Goal: Task Accomplishment & Management: Manage account settings

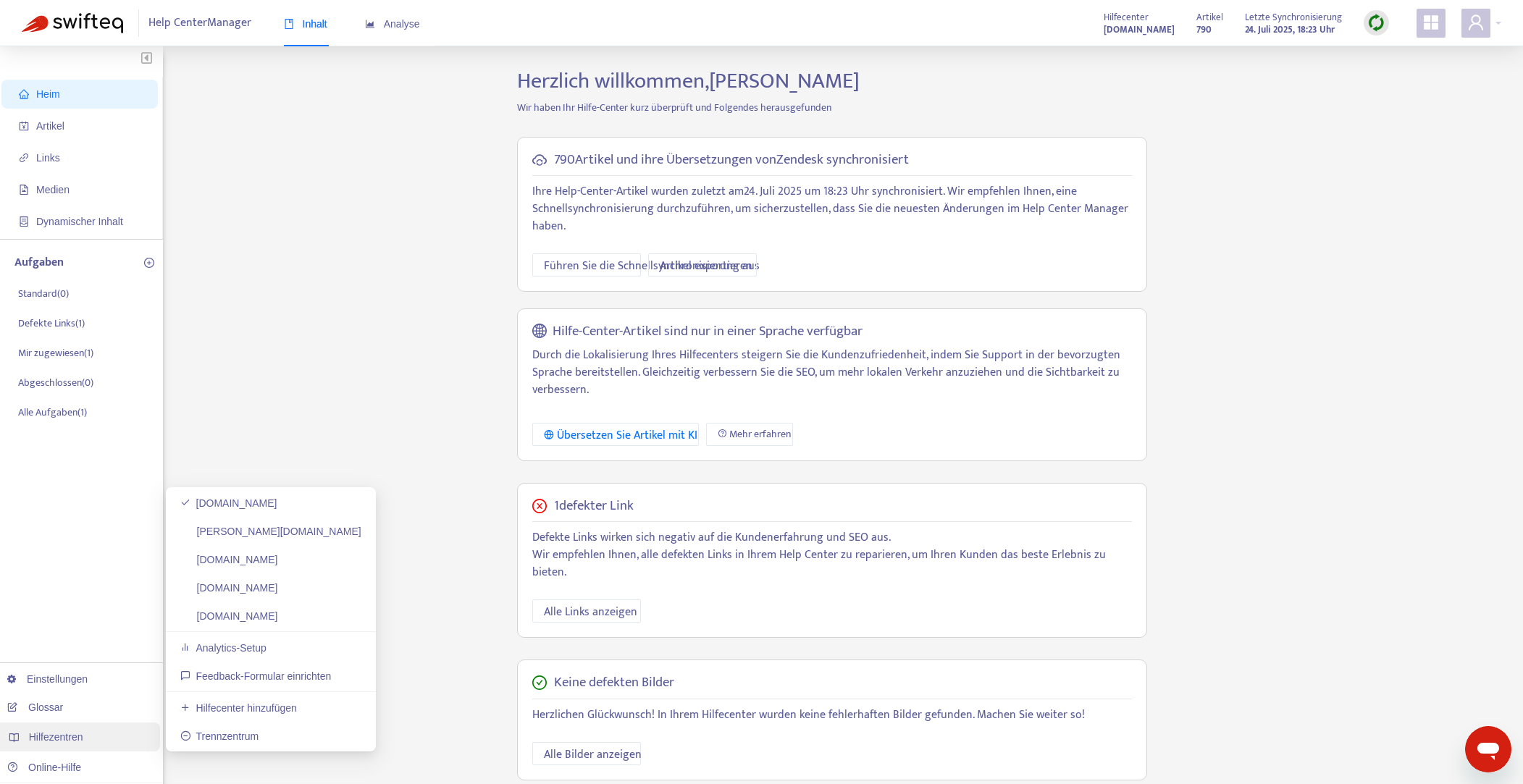
click at [70, 741] on font "Hilfezentren" at bounding box center [56, 736] width 54 height 11
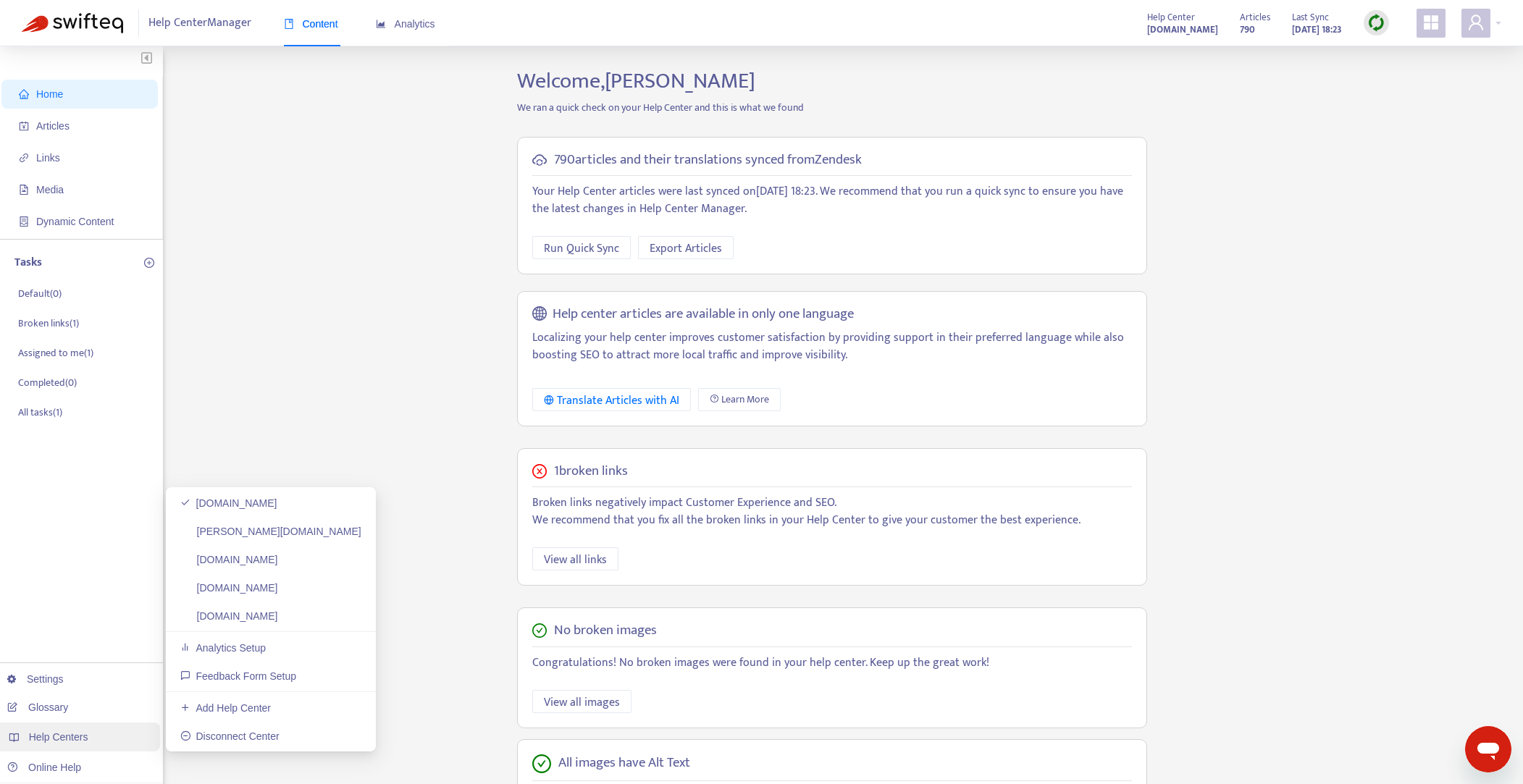
click at [73, 738] on span "Help Centers" at bounding box center [58, 736] width 59 height 11
click at [234, 611] on link "[DOMAIN_NAME]" at bounding box center [229, 616] width 98 height 11
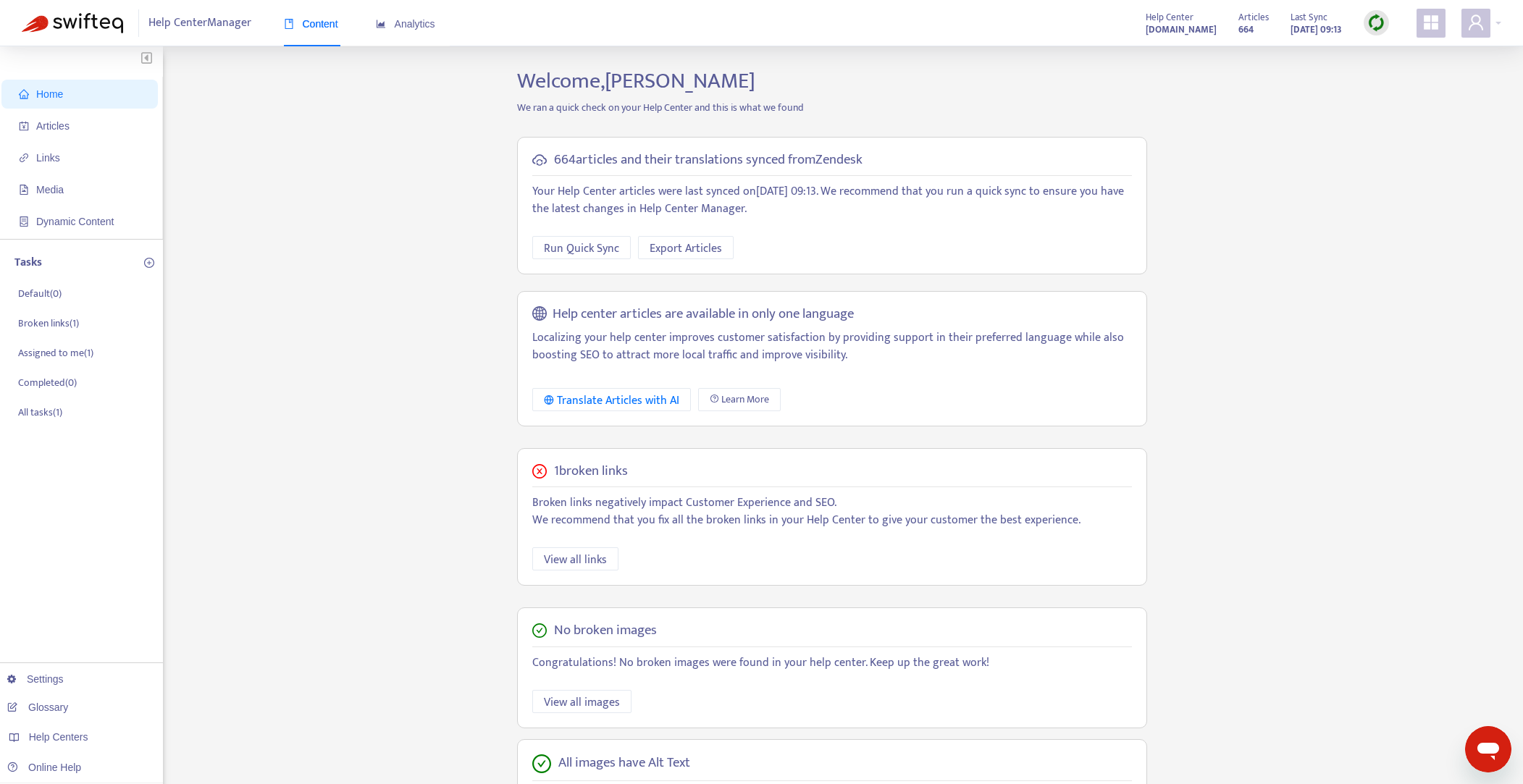
scroll to position [3, 0]
click at [51, 122] on span "Articles" at bounding box center [52, 123] width 34 height 11
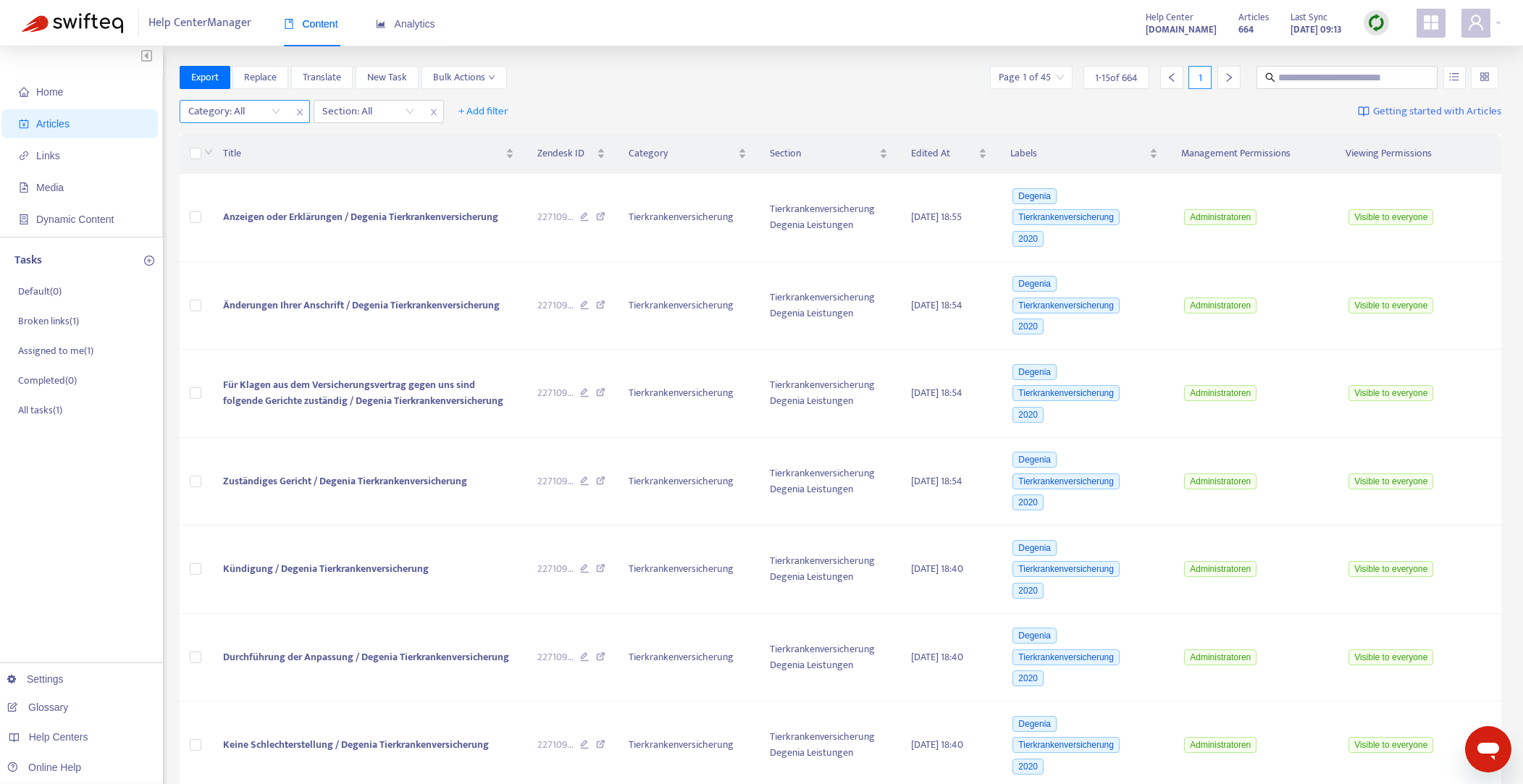
click at [277, 112] on div "Category: All" at bounding box center [235, 111] width 108 height 21
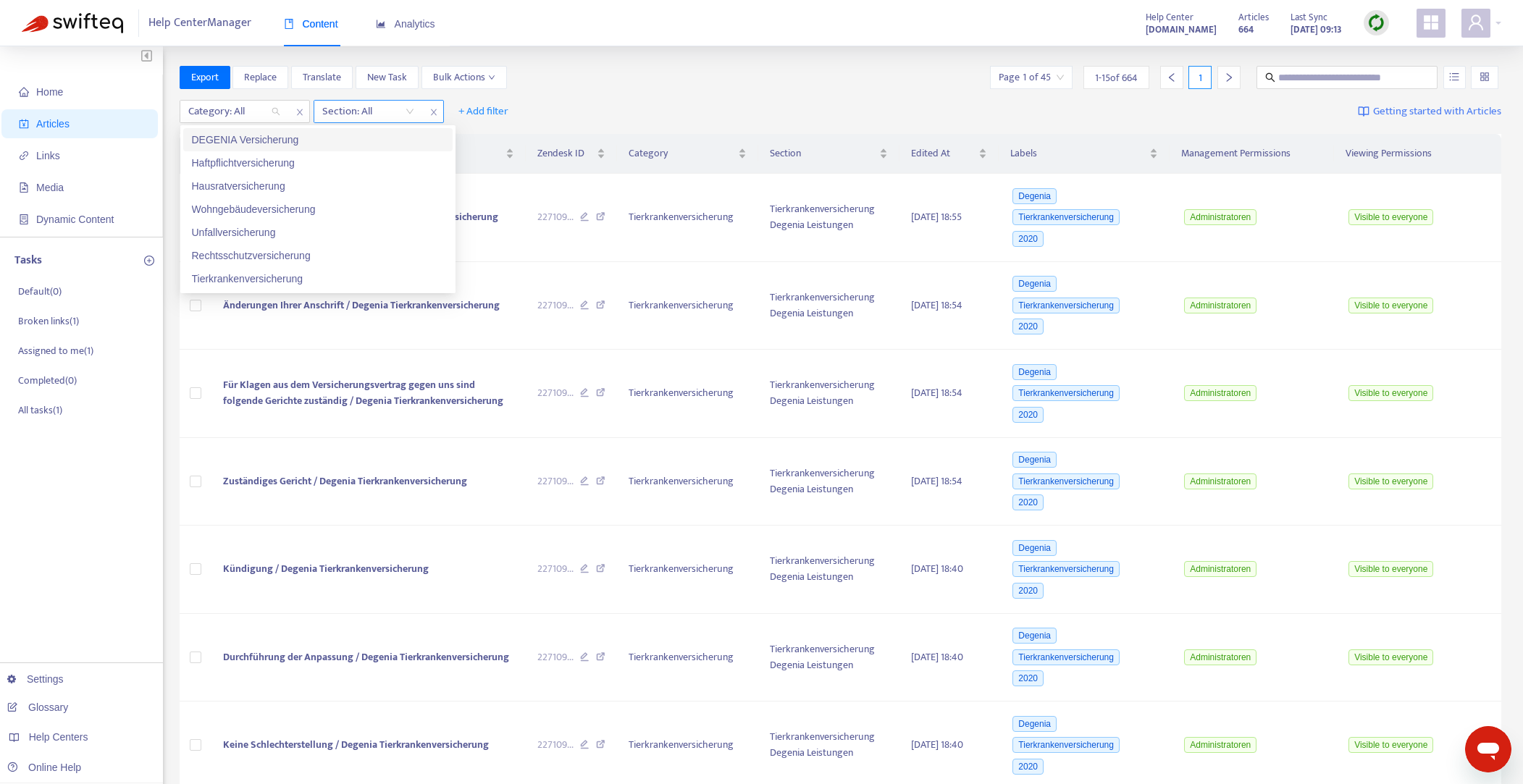
click at [436, 112] on icon "close" at bounding box center [434, 112] width 9 height 9
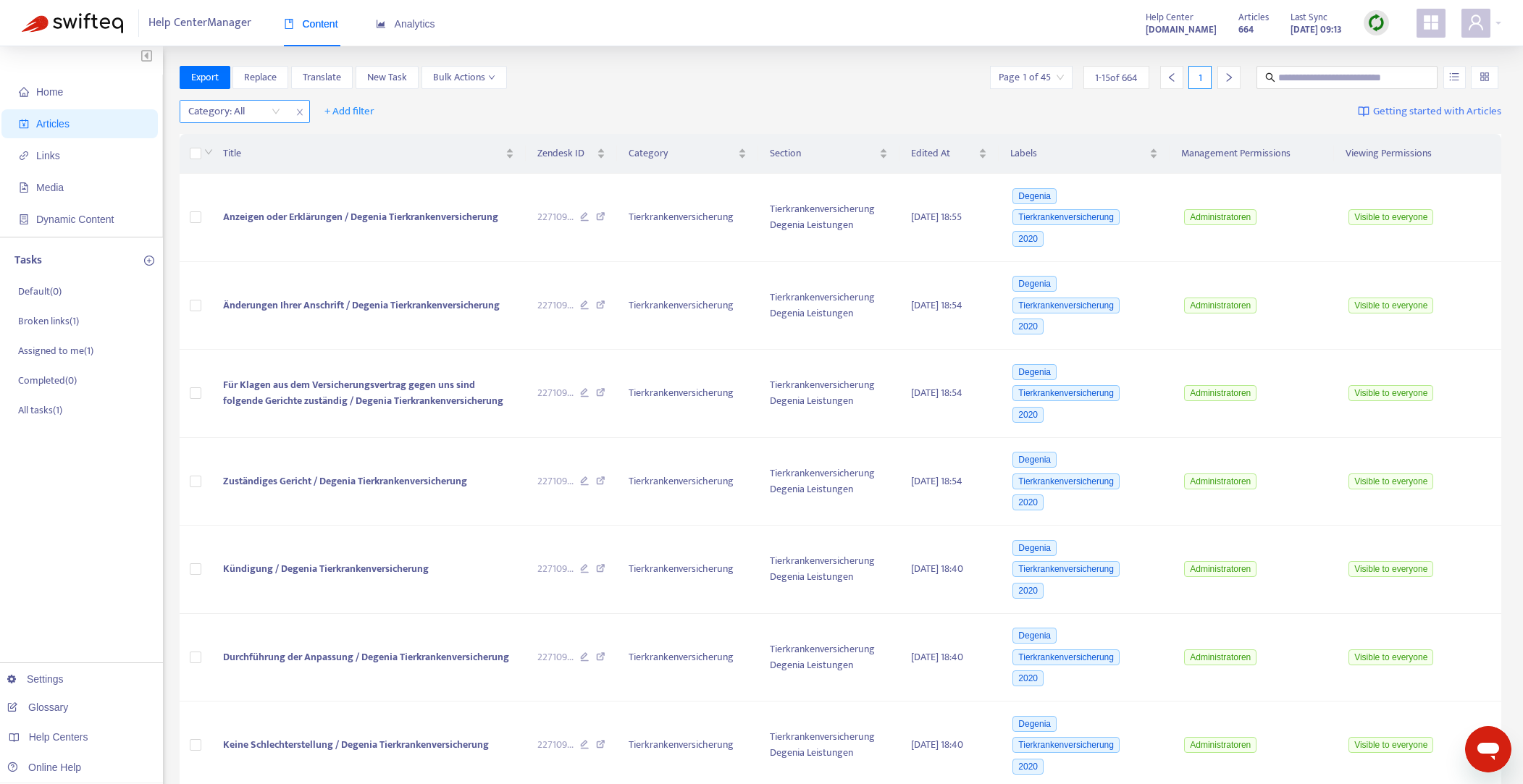
click at [277, 111] on div "Category: All" at bounding box center [235, 111] width 108 height 21
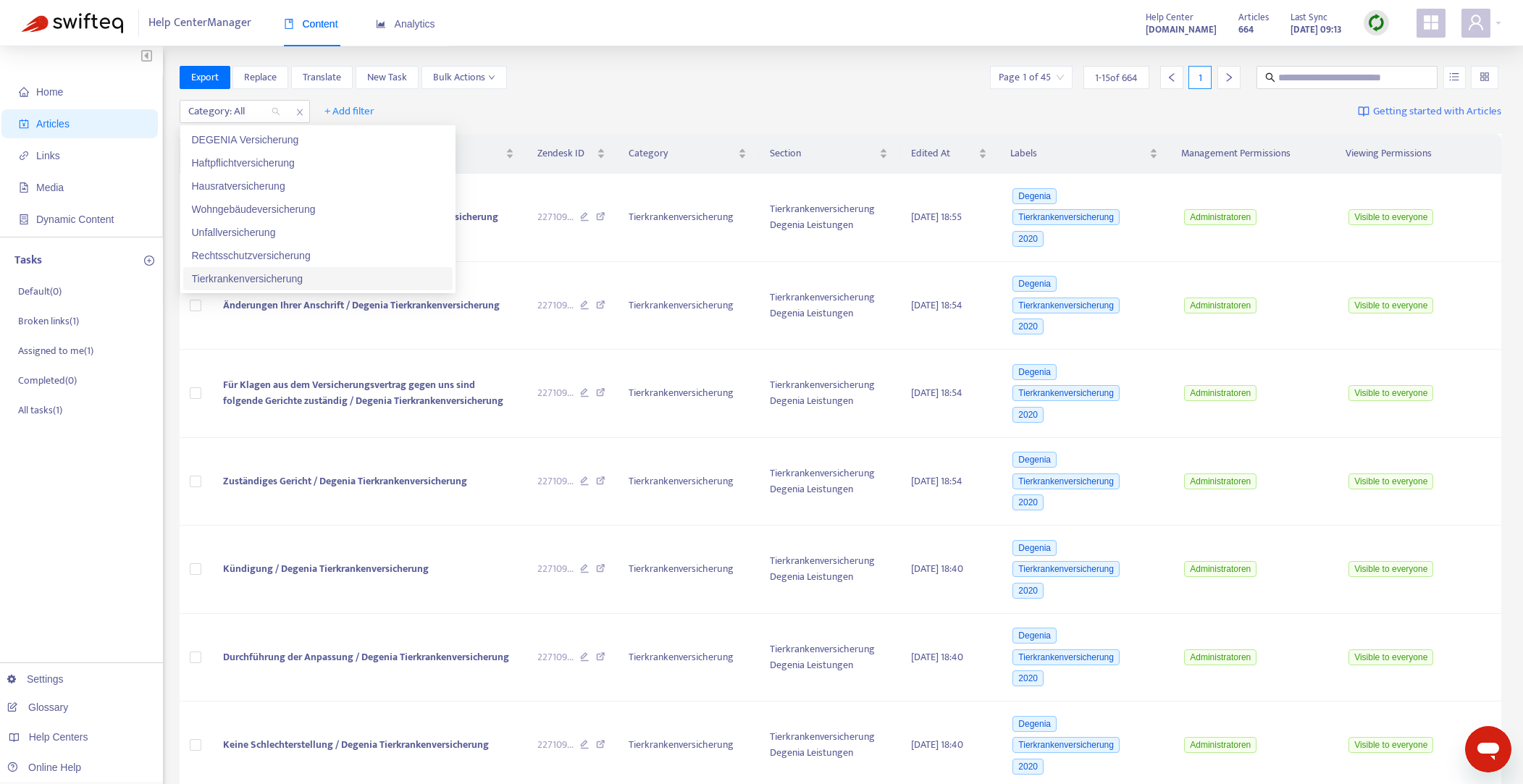
click at [274, 277] on div "Tierkrankenversicherung" at bounding box center [317, 278] width 252 height 16
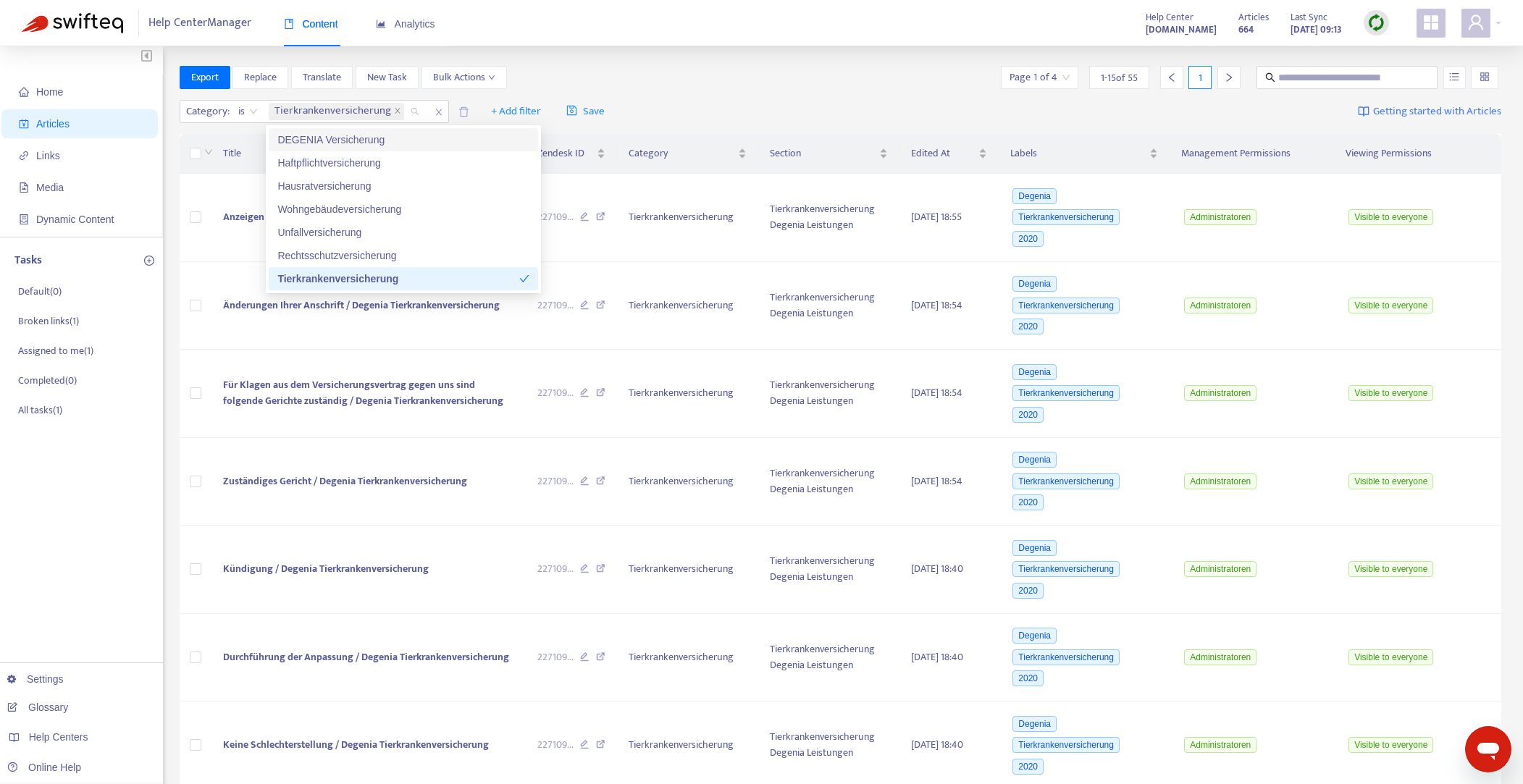
click at [693, 89] on div "Export Replace Translate New Task Bulk Actions Page 1 of 4 1 - 15 of 55 1" at bounding box center [840, 81] width 1322 height 29
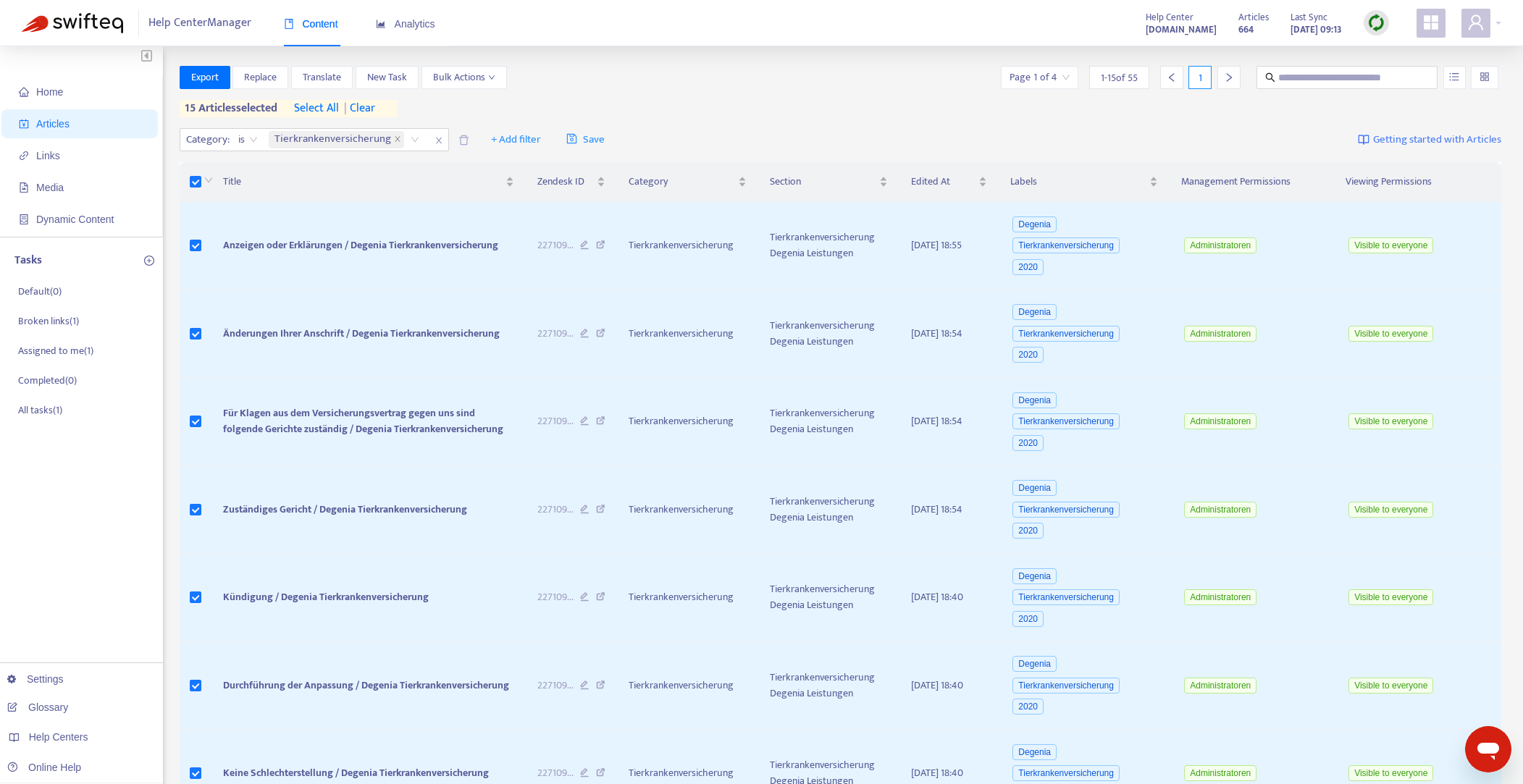
click at [313, 110] on span "select all" at bounding box center [316, 108] width 45 height 17
click at [495, 75] on icon "down" at bounding box center [491, 77] width 7 height 7
click at [496, 289] on span "Delete from Zendesk" at bounding box center [478, 291] width 89 height 16
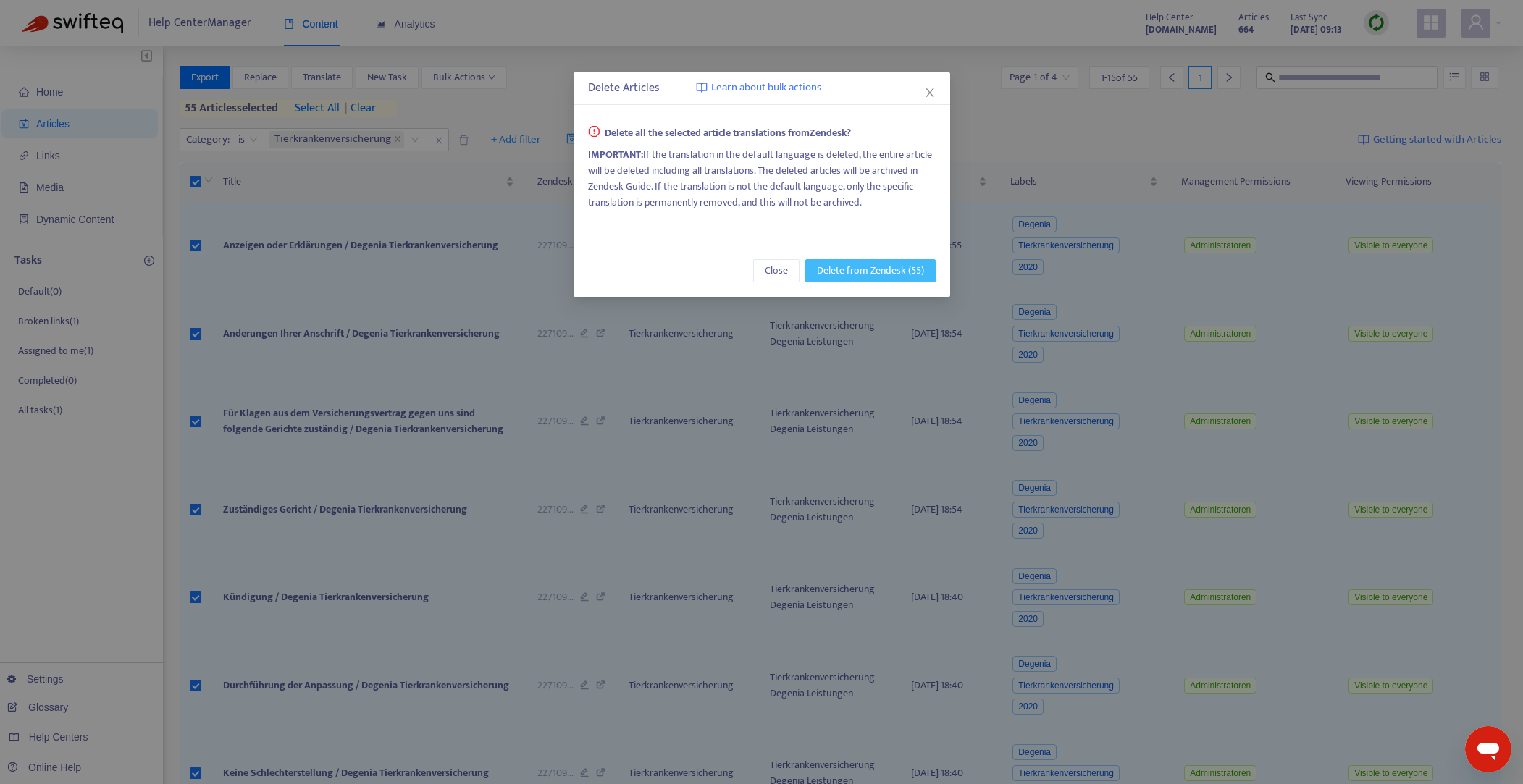
click at [873, 274] on span "Delete from Zendesk (55)" at bounding box center [870, 270] width 107 height 16
